Goal: Information Seeking & Learning: Learn about a topic

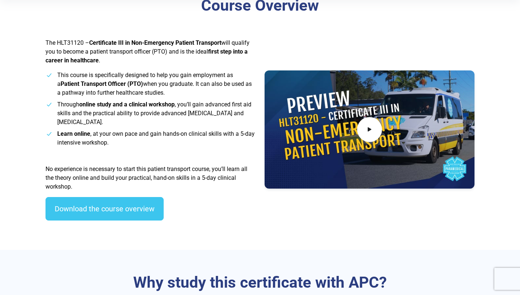
scroll to position [234, 0]
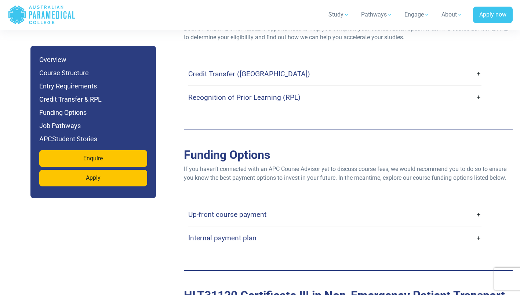
scroll to position [1970, 0]
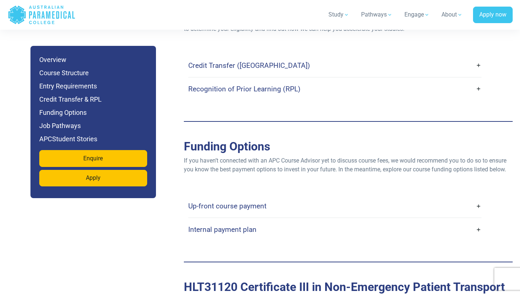
click at [217, 198] on link "Up-front course payment" at bounding box center [334, 206] width 293 height 17
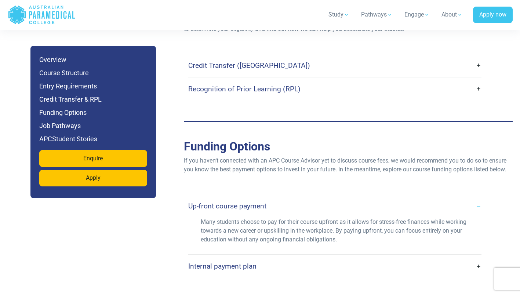
click at [214, 262] on h4 "Internal payment plan" at bounding box center [222, 266] width 68 height 8
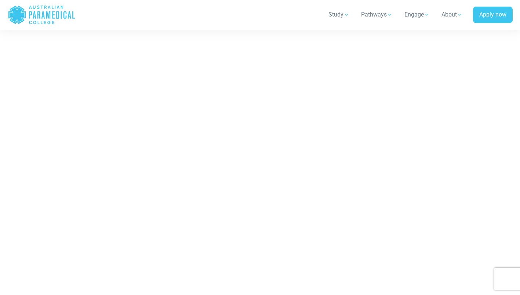
scroll to position [4350, 0]
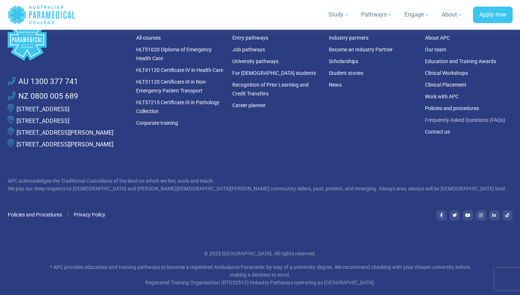
click at [474, 117] on link "Frequently Asked Questions (FAQs)" at bounding box center [465, 120] width 80 height 6
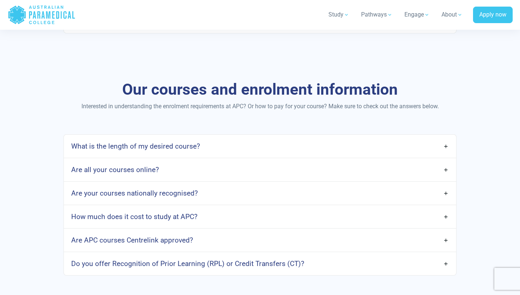
scroll to position [579, 0]
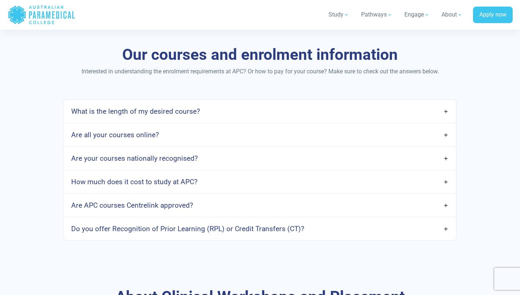
click at [94, 185] on h4 "How much does it cost to study at APC?" at bounding box center [134, 182] width 126 height 8
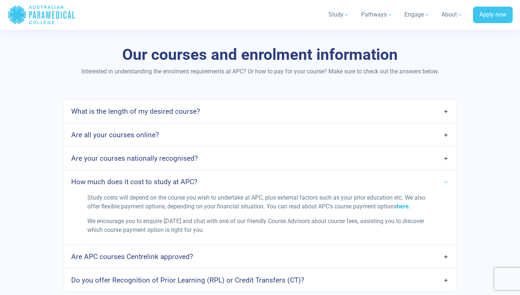
click at [406, 207] on link "here" at bounding box center [403, 206] width 12 height 7
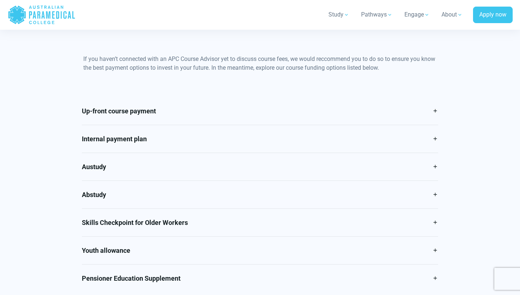
scroll to position [315, 0]
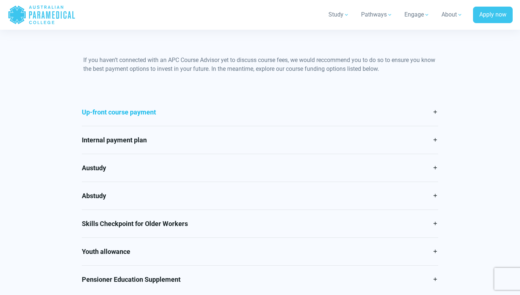
click at [96, 119] on link "Up-front course payment" at bounding box center [260, 112] width 356 height 28
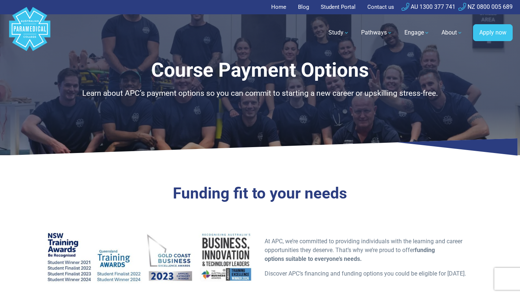
scroll to position [0, 0]
